Goal: Task Accomplishment & Management: Manage account settings

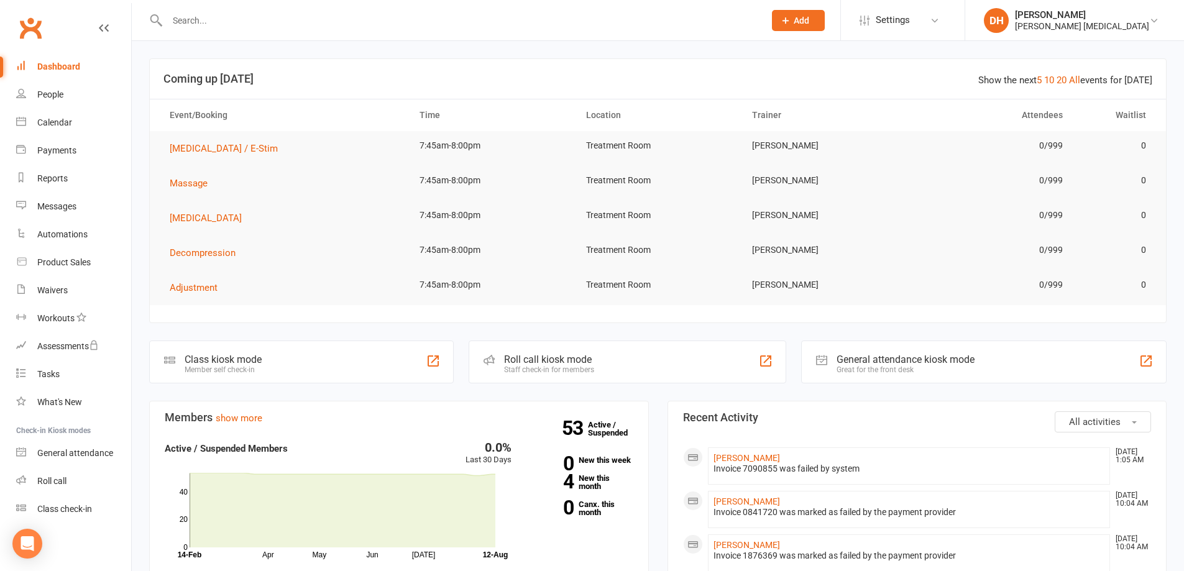
click at [206, 12] on input "text" at bounding box center [459, 20] width 592 height 17
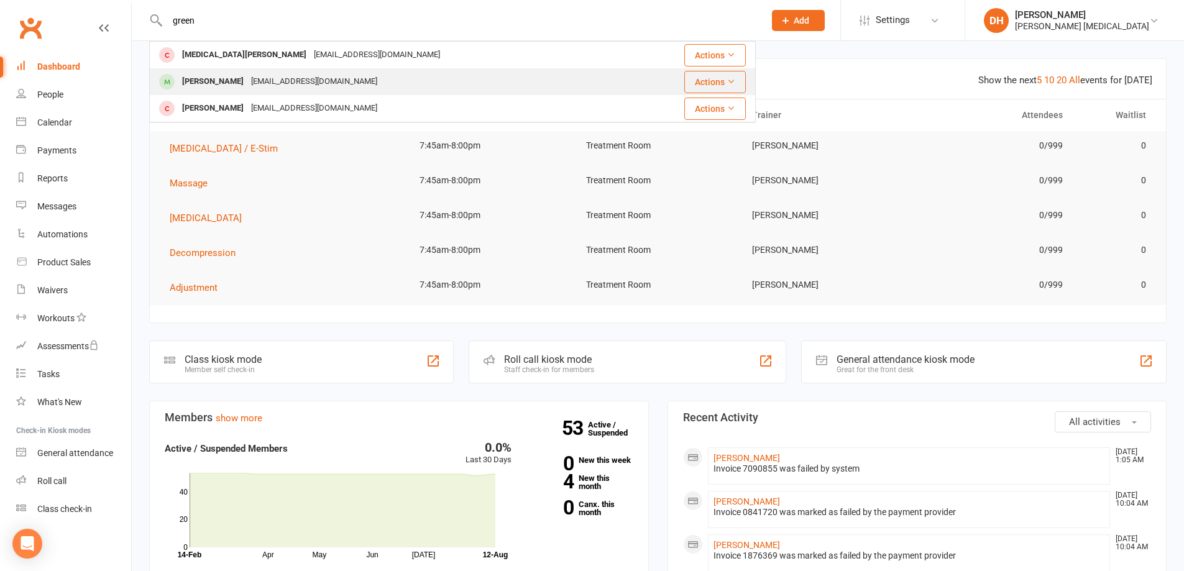
type input "green"
click at [229, 85] on div "[PERSON_NAME]" at bounding box center [212, 82] width 69 height 18
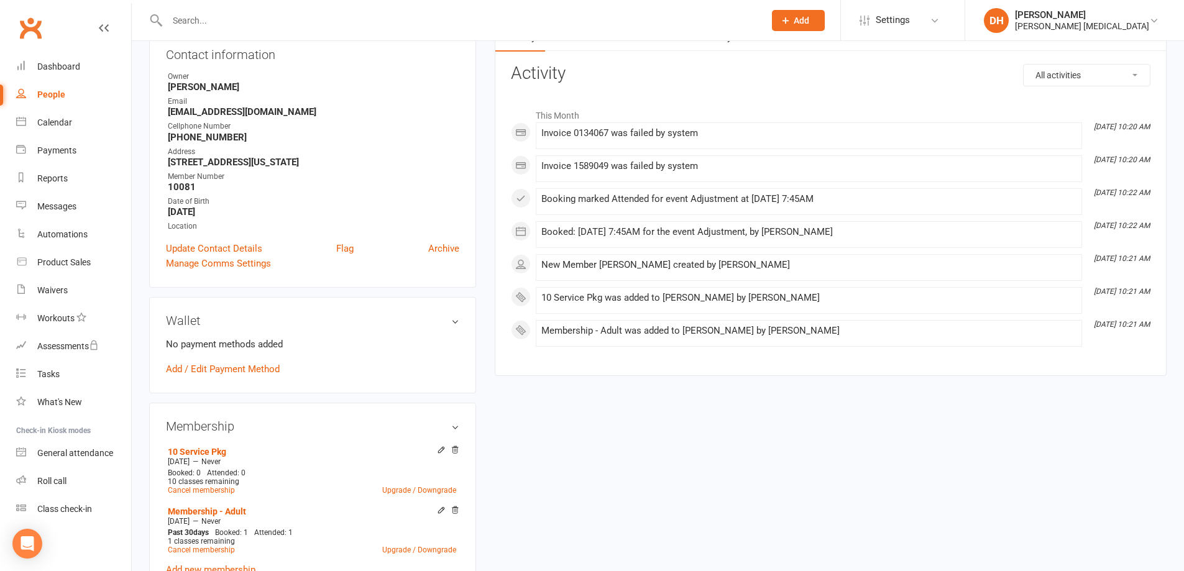
scroll to position [124, 0]
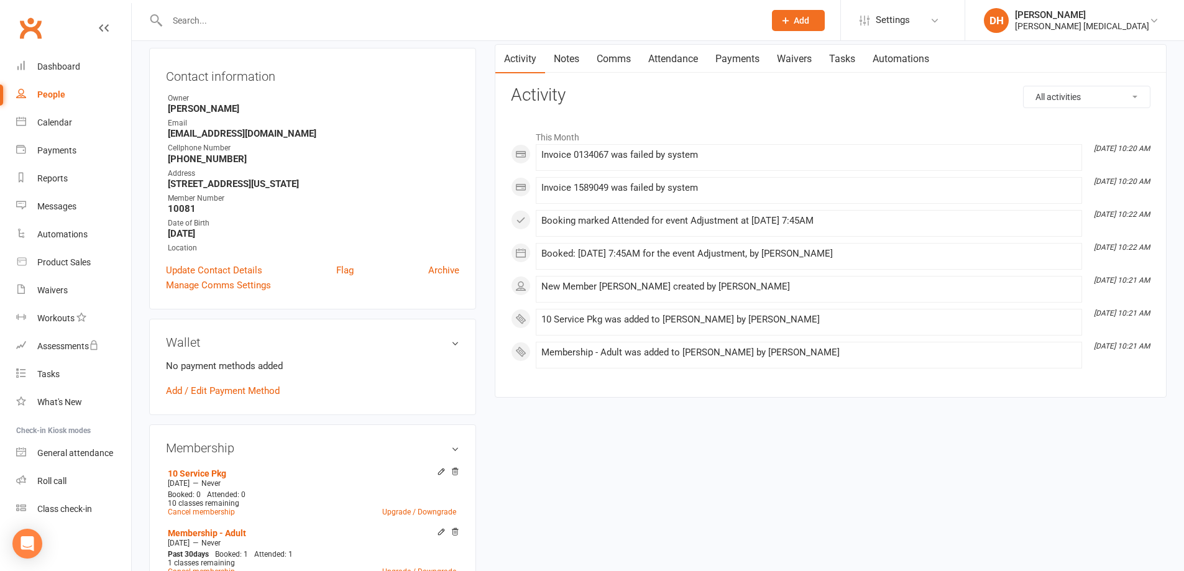
click at [738, 62] on link "Payments" at bounding box center [738, 59] width 62 height 29
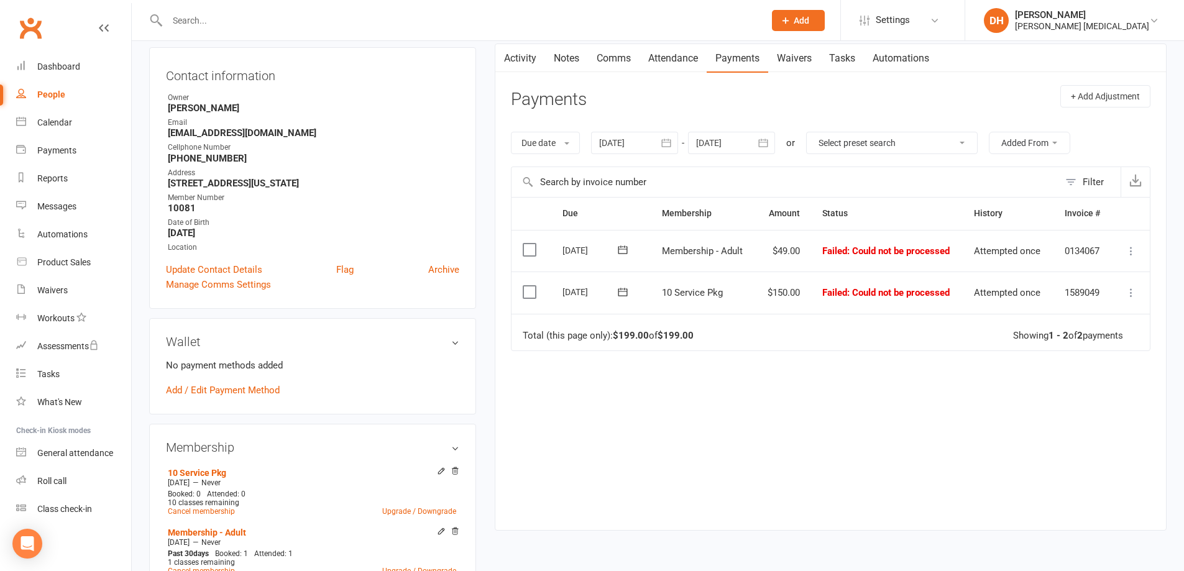
scroll to position [124, 0]
click at [1133, 290] on icon at bounding box center [1131, 293] width 12 height 12
click at [1095, 346] on link "Mark as Paid (POS)" at bounding box center [1076, 342] width 123 height 25
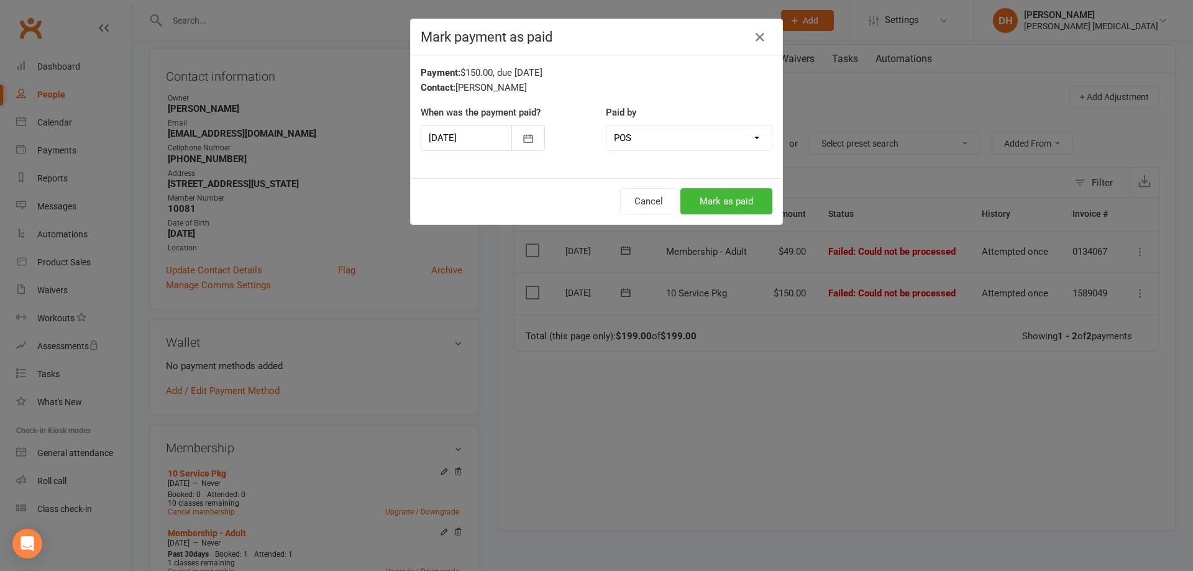
click at [470, 135] on div at bounding box center [483, 138] width 124 height 26
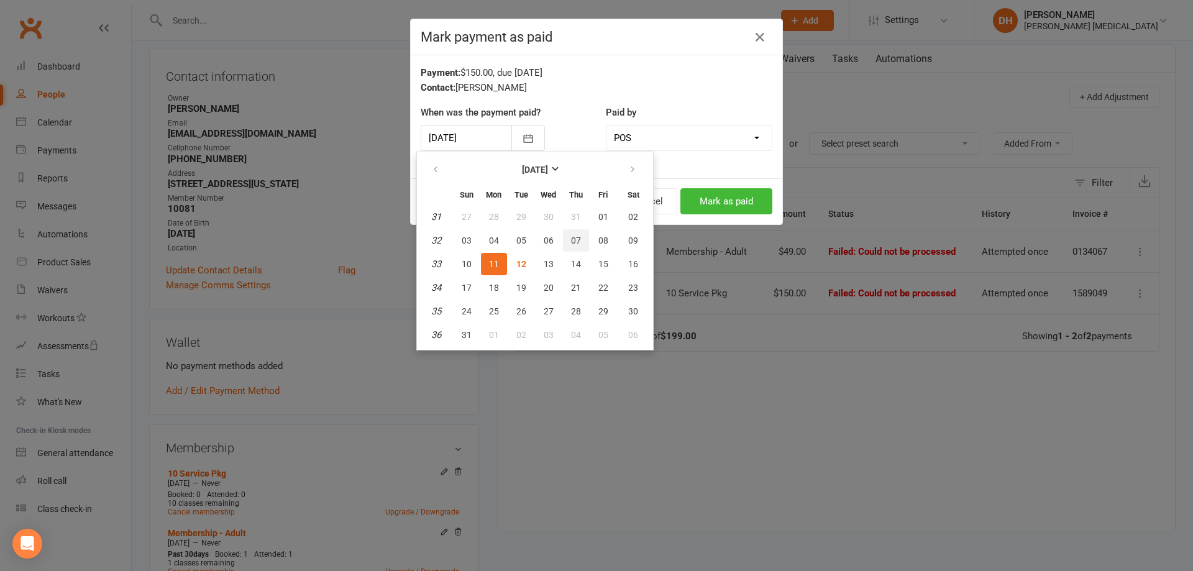
click at [580, 244] on span "07" at bounding box center [576, 241] width 10 height 10
type input "[DATE]"
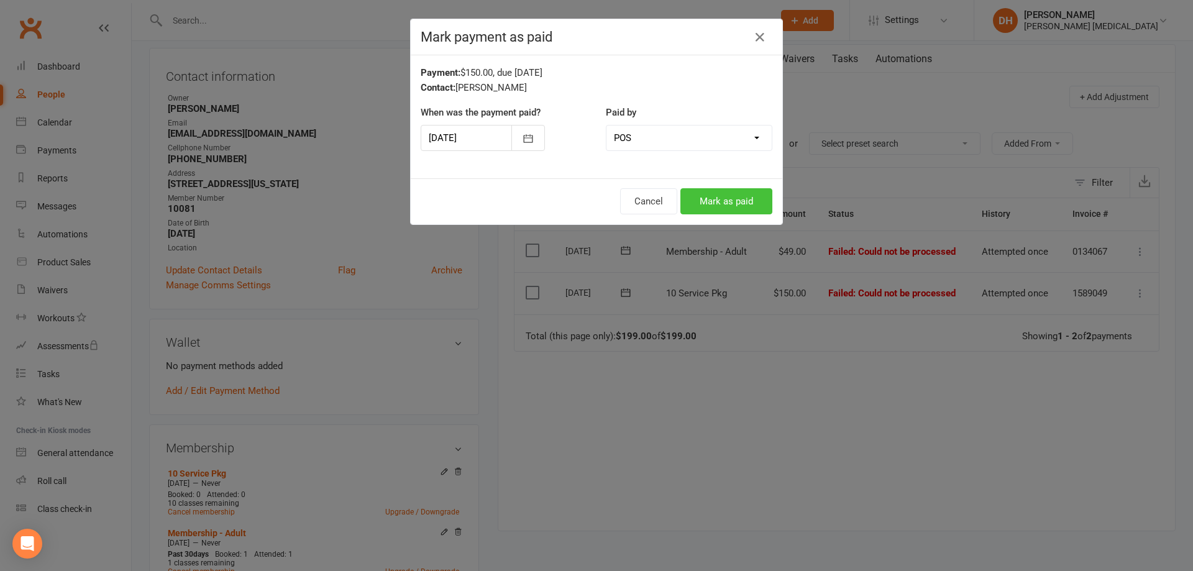
click at [744, 201] on button "Mark as paid" at bounding box center [727, 201] width 92 height 26
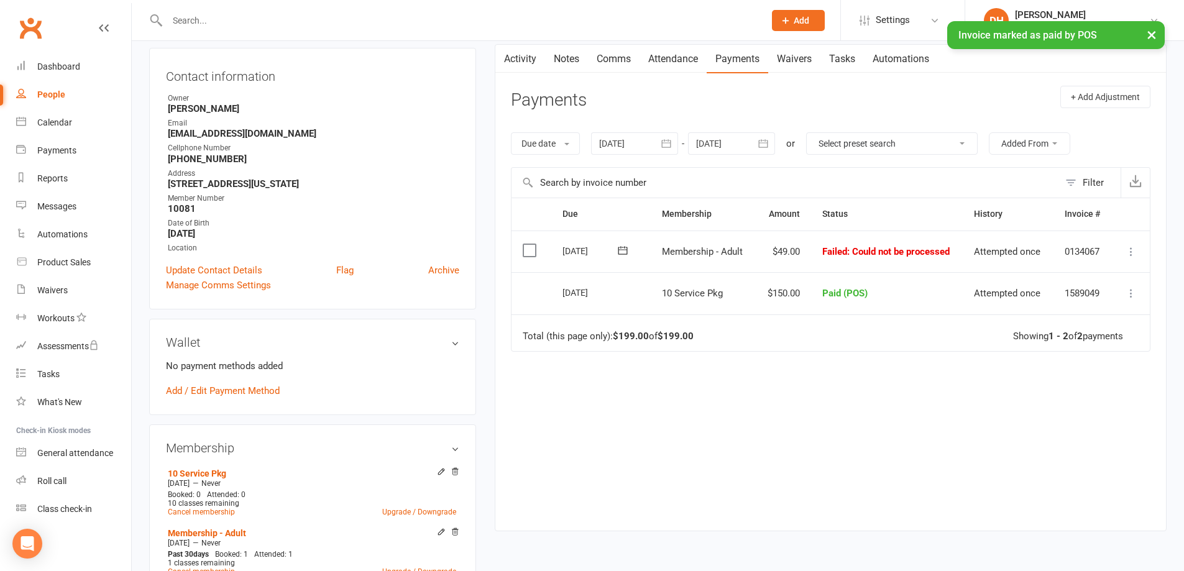
click at [1127, 249] on icon at bounding box center [1131, 252] width 12 height 12
click at [1060, 302] on link "Mark as Paid (POS)" at bounding box center [1076, 300] width 123 height 25
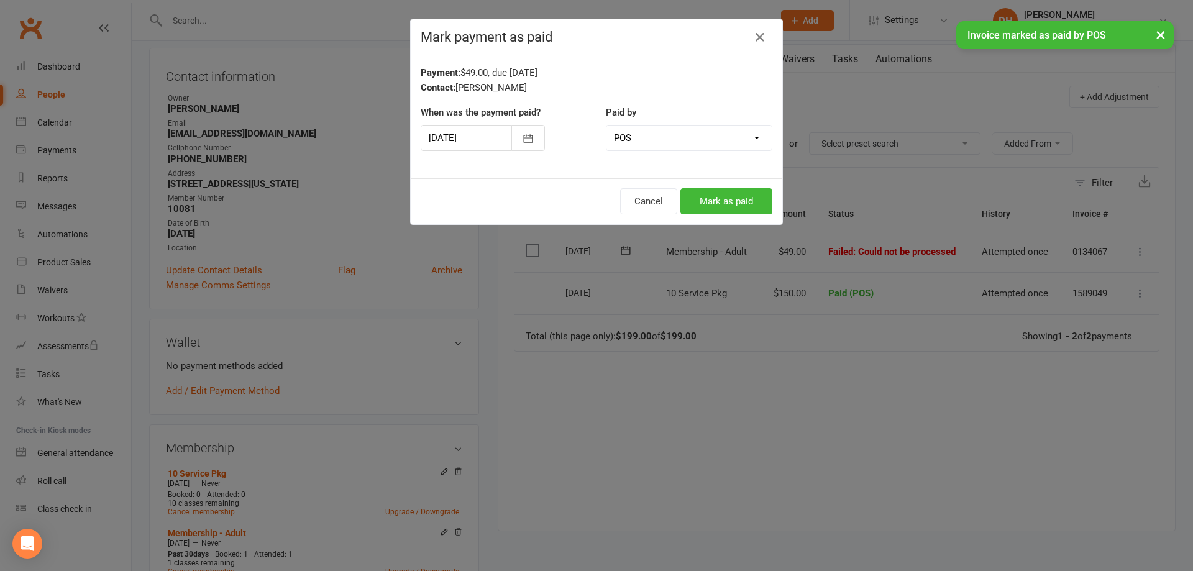
click at [458, 139] on div at bounding box center [483, 138] width 124 height 26
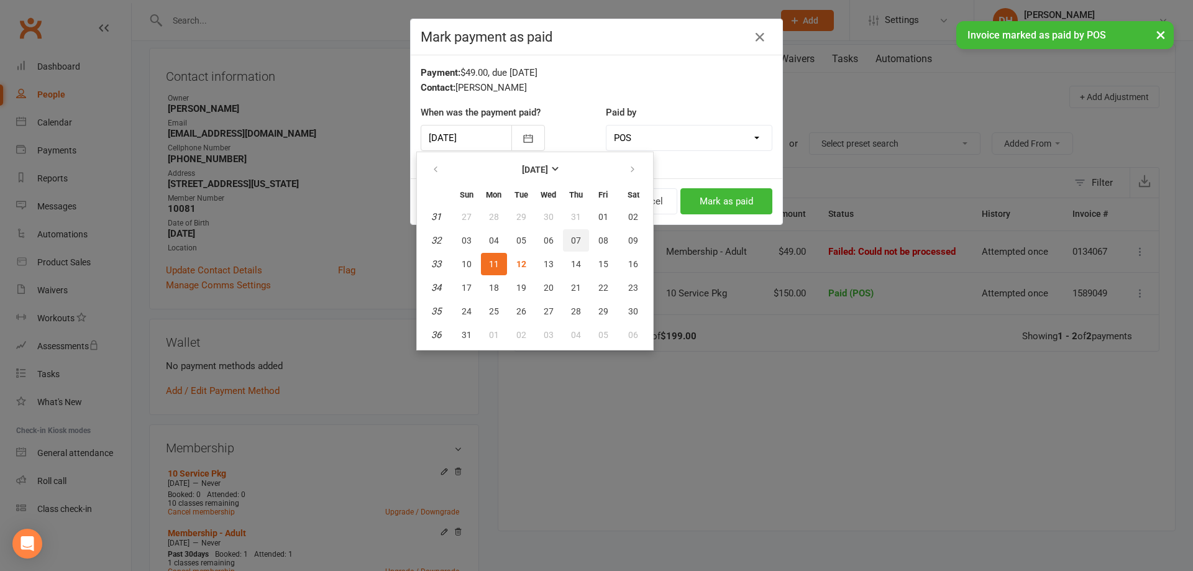
click at [577, 237] on span "07" at bounding box center [576, 241] width 10 height 10
type input "[DATE]"
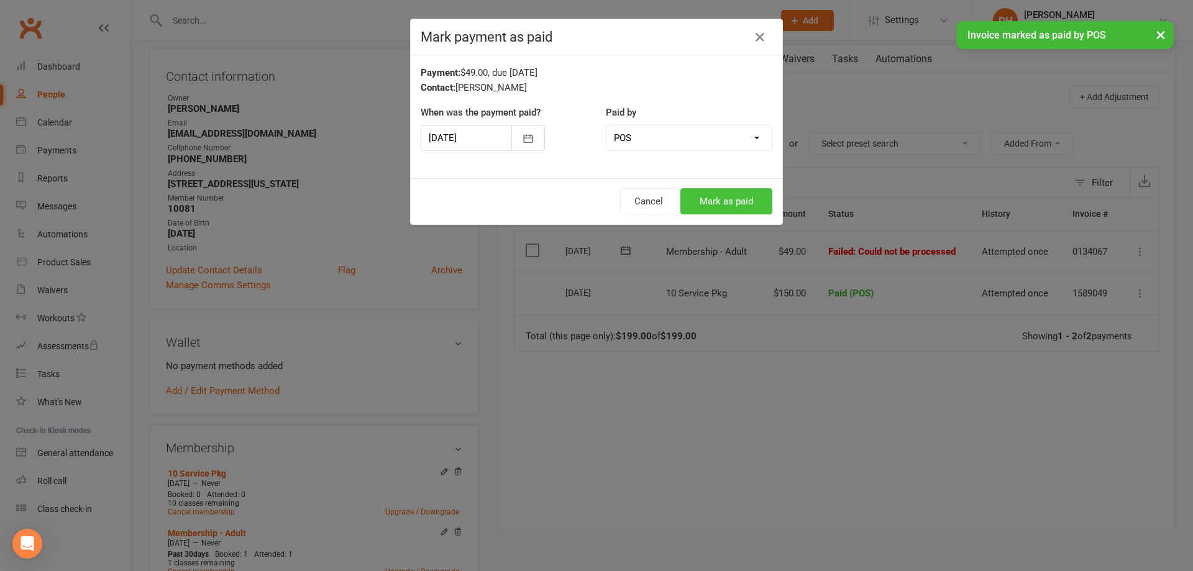
click at [698, 201] on button "Mark as paid" at bounding box center [727, 201] width 92 height 26
